Goal: Transaction & Acquisition: Purchase product/service

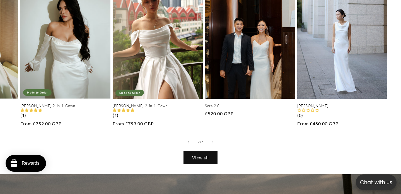
scroll to position [0, 547]
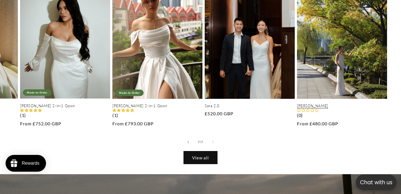
click at [317, 103] on link "[PERSON_NAME]" at bounding box center [342, 105] width 90 height 5
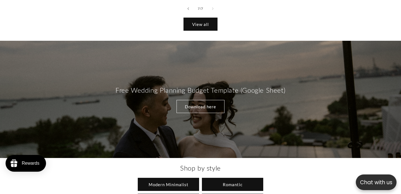
scroll to position [502, 0]
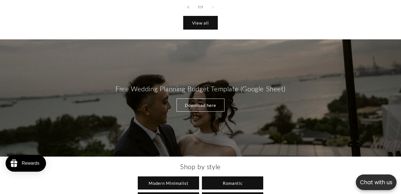
click at [205, 20] on link "View all" at bounding box center [200, 22] width 34 height 13
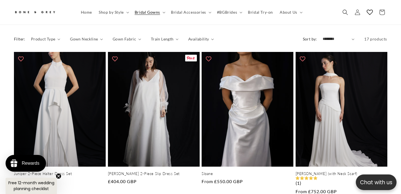
scroll to position [251, 0]
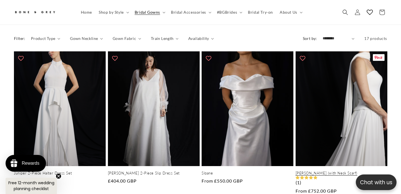
click at [337, 170] on link "[PERSON_NAME] (with Neck Scarf)" at bounding box center [341, 172] width 92 height 5
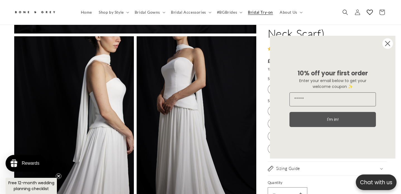
scroll to position [421, 0]
